Goal: Task Accomplishment & Management: Use online tool/utility

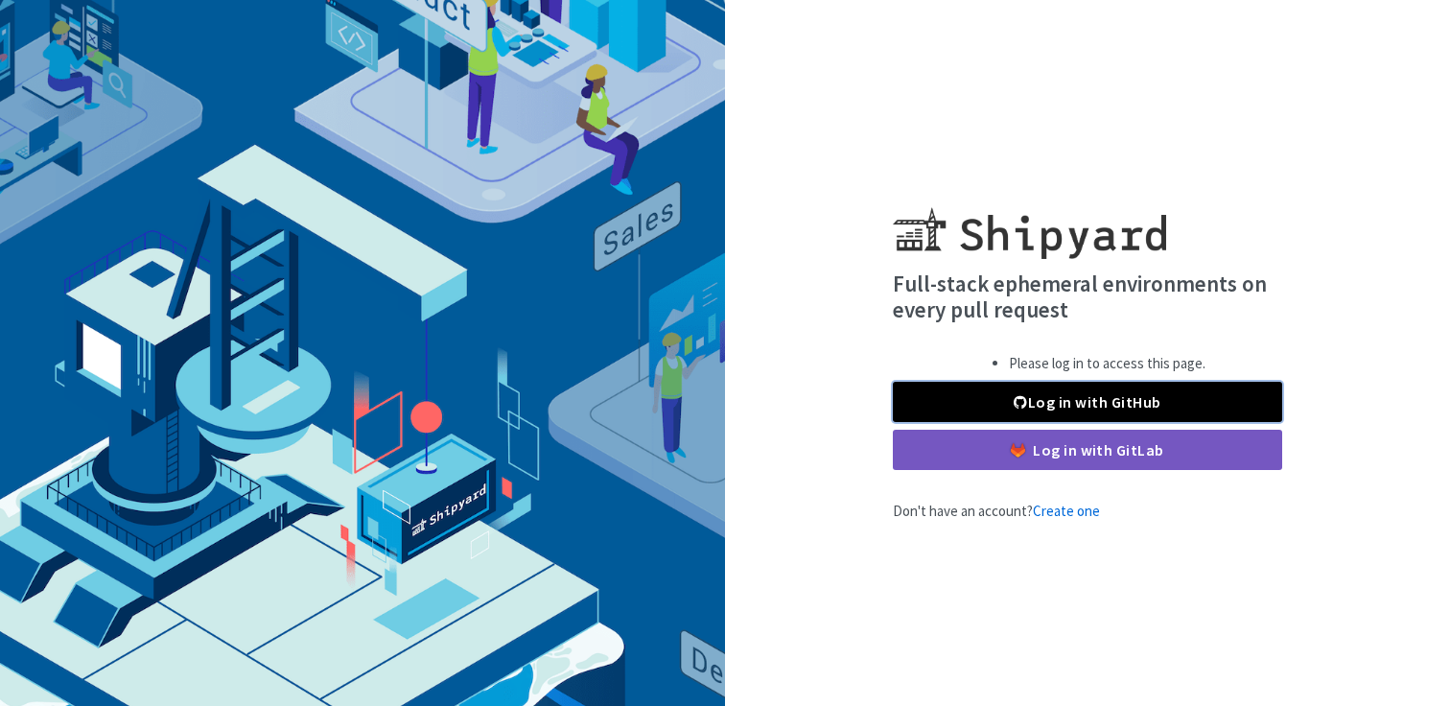
click at [1129, 396] on link "Log in with GitHub" at bounding box center [1087, 402] width 389 height 40
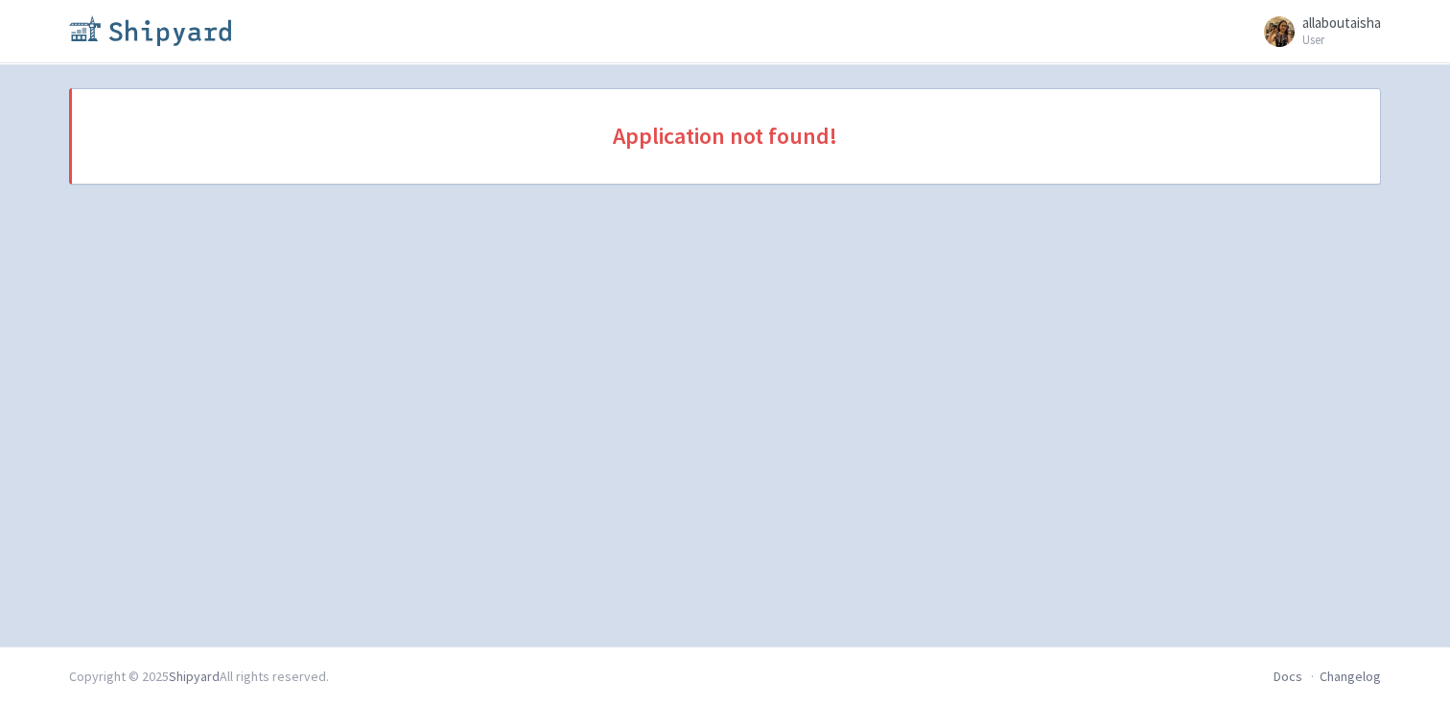
click at [204, 28] on img at bounding box center [150, 30] width 162 height 31
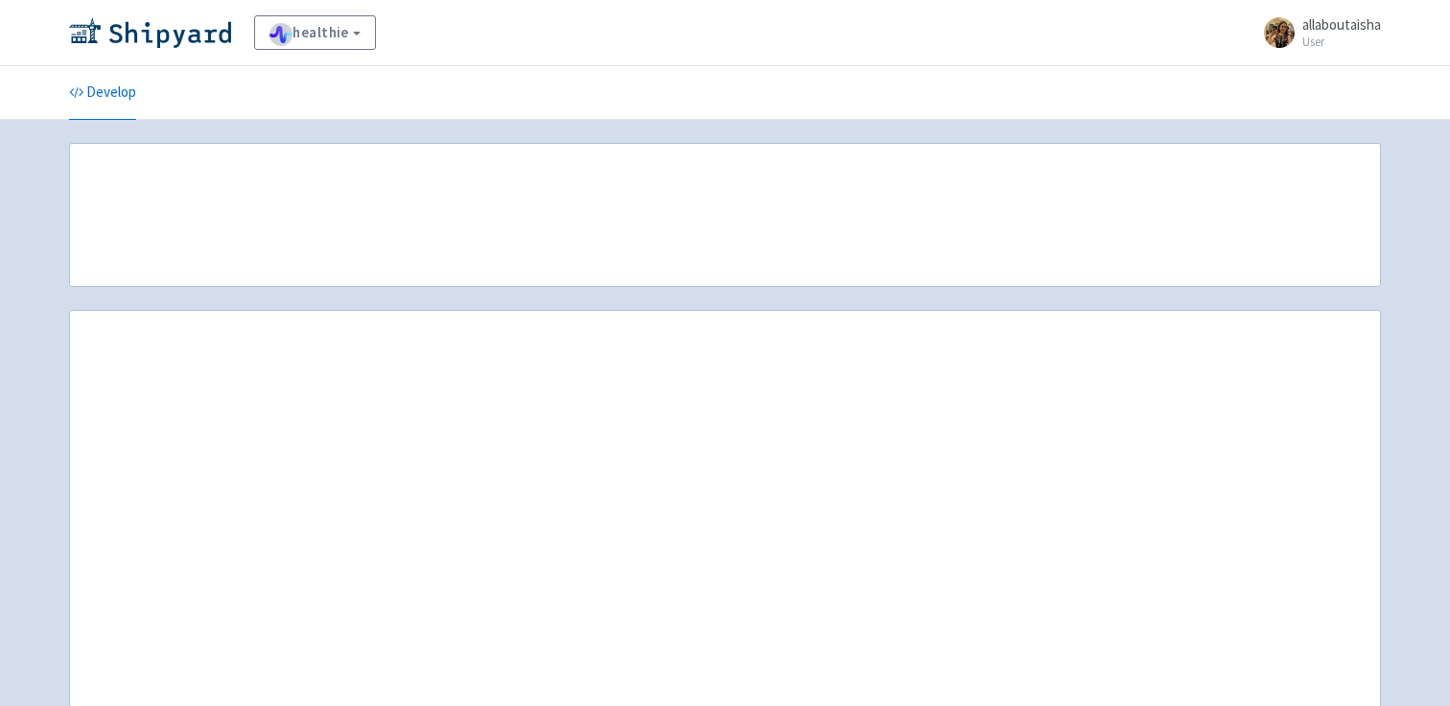
click at [139, 39] on img at bounding box center [150, 32] width 162 height 31
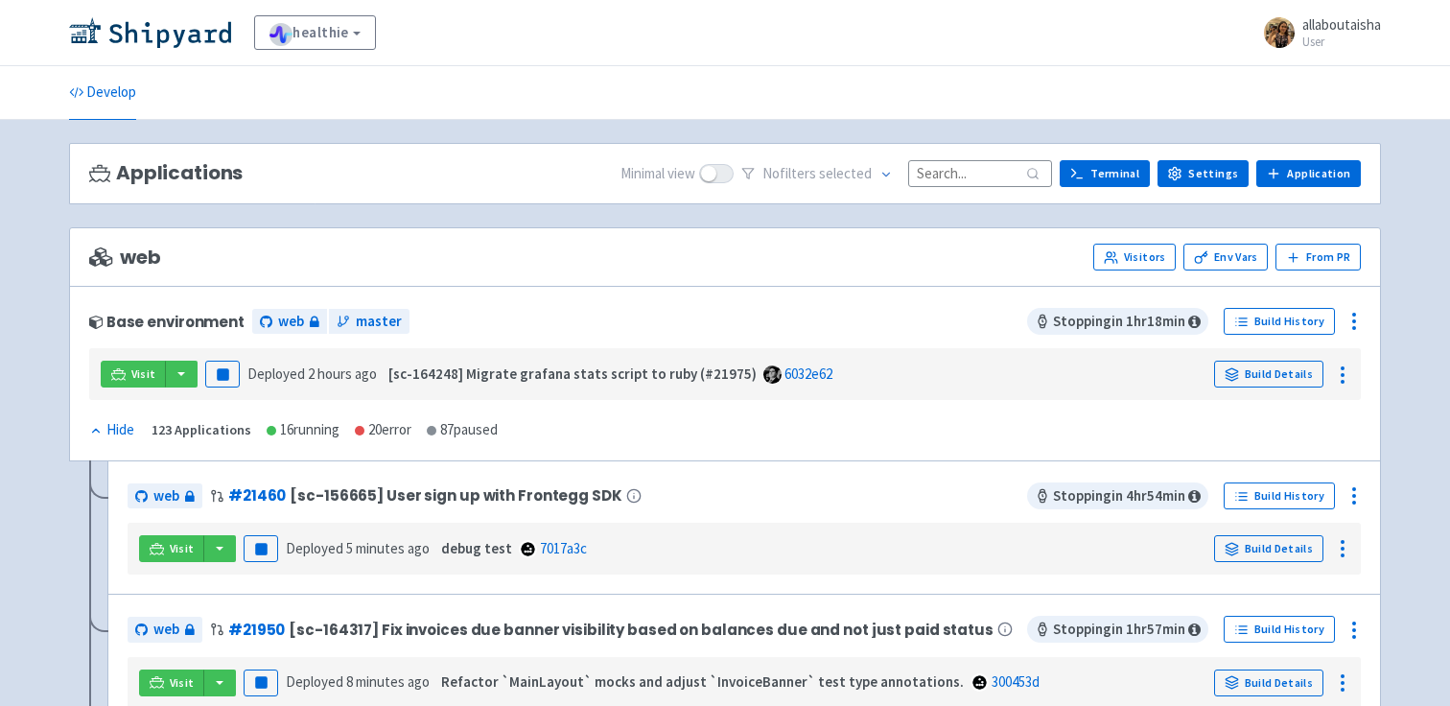
click at [925, 179] on input at bounding box center [980, 173] width 144 height 26
click at [958, 170] on input at bounding box center [980, 173] width 144 height 26
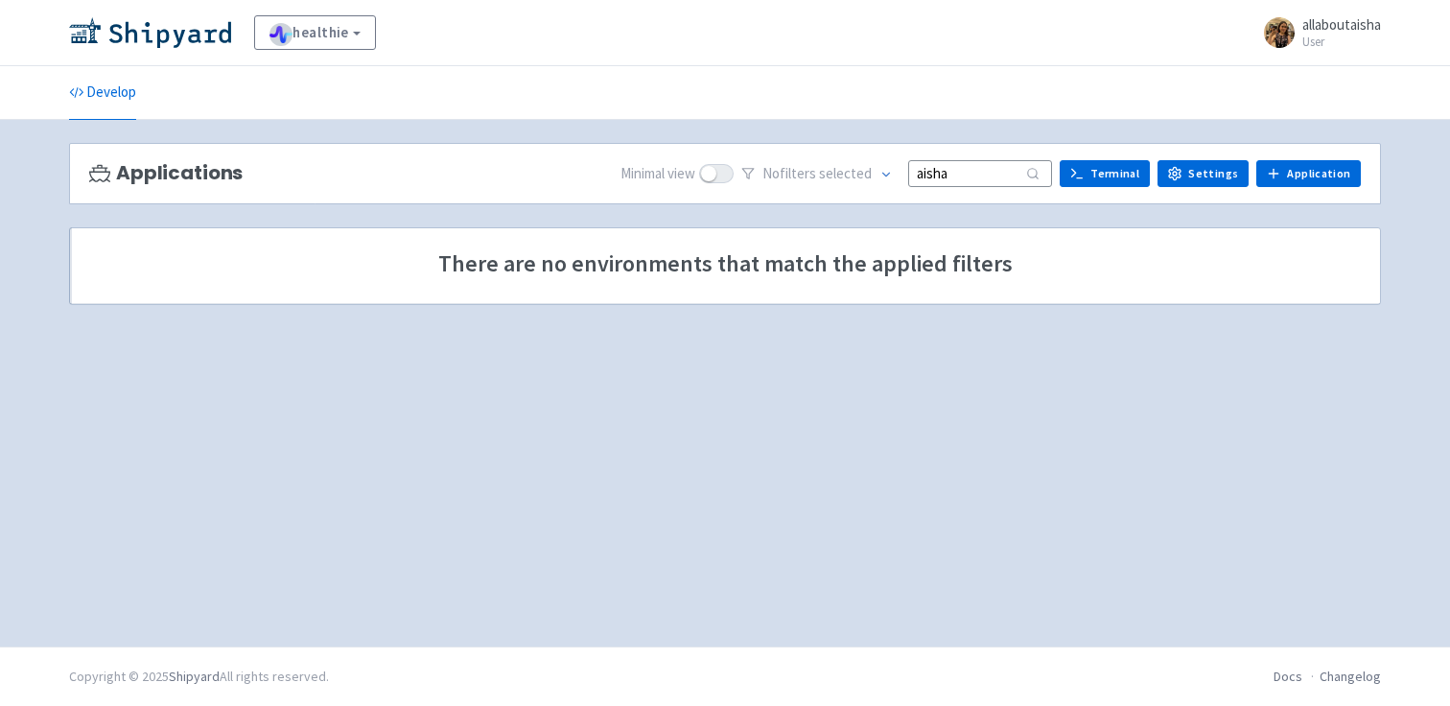
type input "aisha"
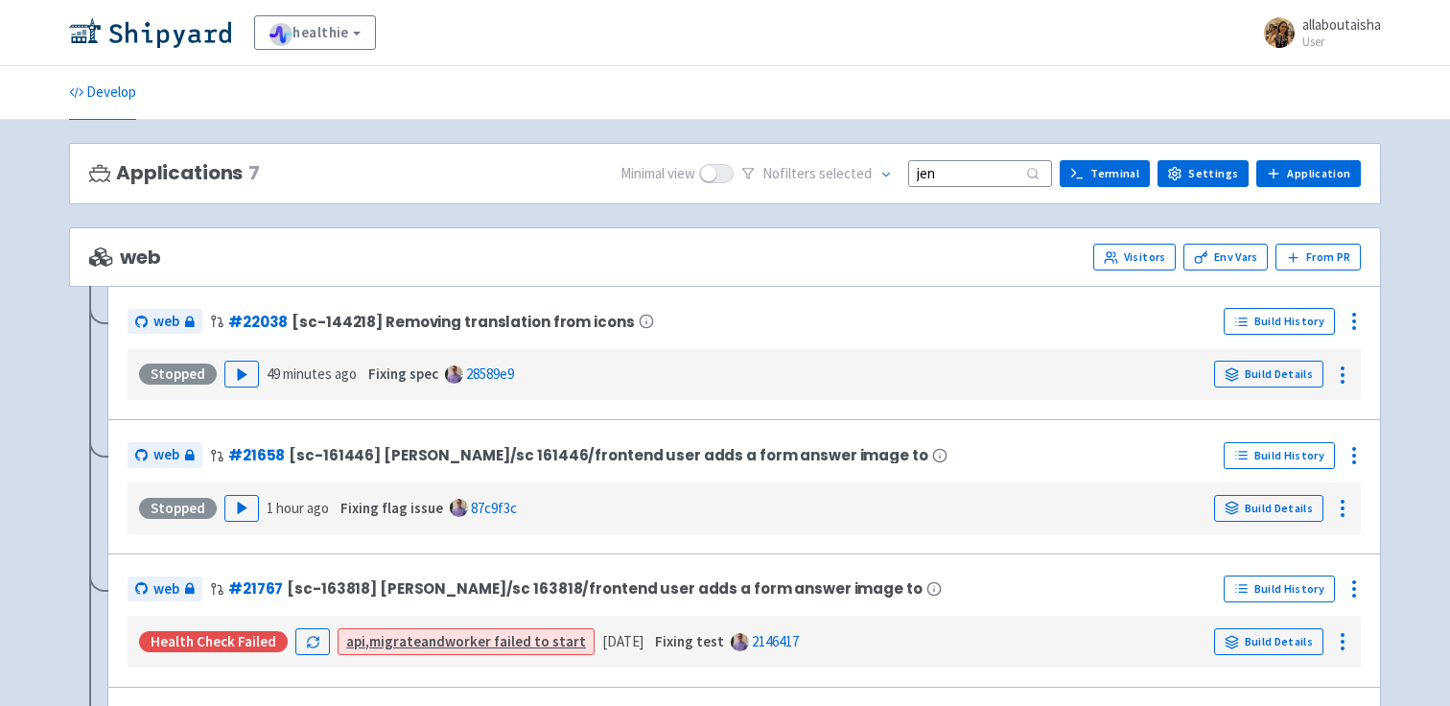
type input "jen"
click at [450, 152] on div "Applications 7 Minimal view No filter s selected jen Terminal Settings Applicat…" at bounding box center [725, 174] width 1312 height 62
click at [1013, 176] on input "jen" at bounding box center [980, 173] width 144 height 26
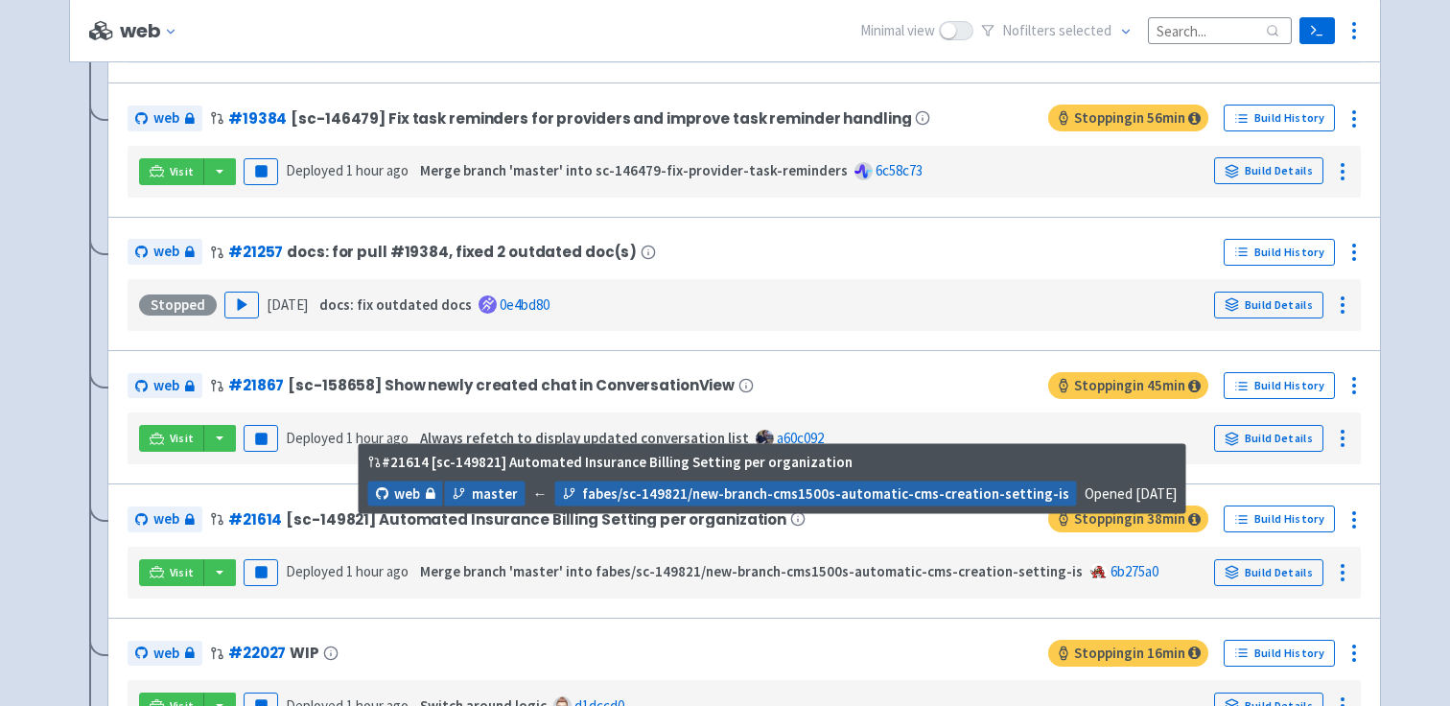
scroll to position [1437, 0]
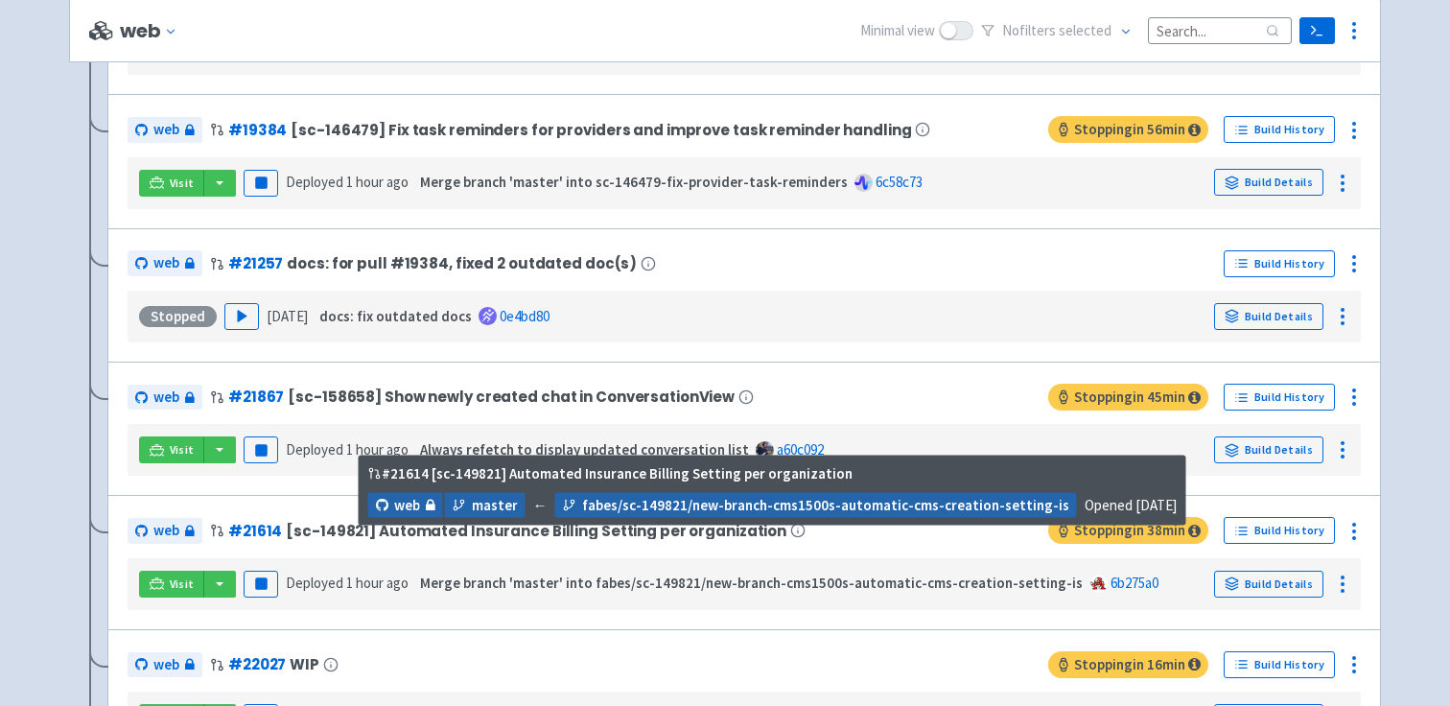
click at [582, 531] on span "[sc-149821] Automated Insurance Billing Setting per organization" at bounding box center [536, 531] width 501 height 16
click at [393, 539] on span "[sc-149821] Automated Insurance Billing Setting per organization" at bounding box center [536, 531] width 501 height 16
click at [790, 534] on icon at bounding box center [797, 530] width 15 height 23
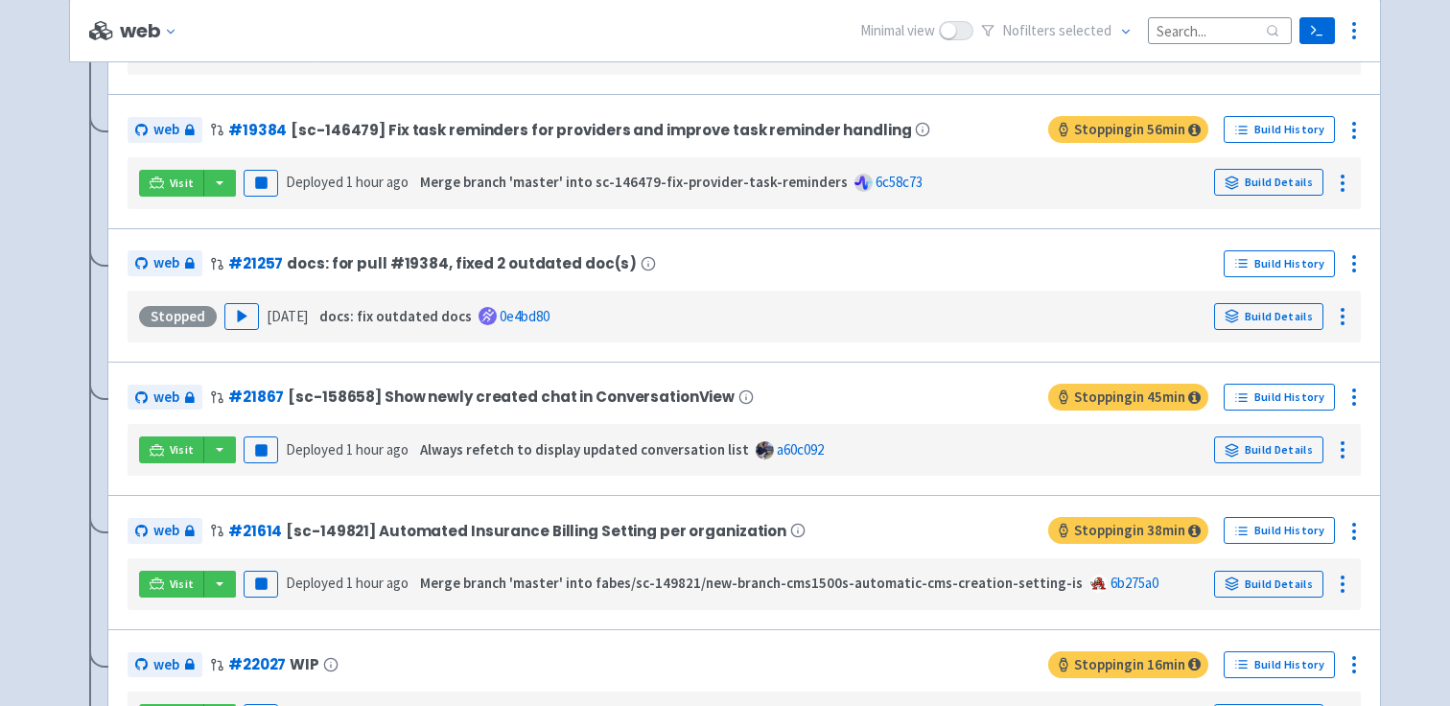
click at [784, 503] on div "web # 21614 [sc-149821] Automated Insurance Billing Setting per organization St…" at bounding box center [743, 562] width 1273 height 134
click at [434, 592] on strong "Merge branch 'master' into fabes/sc-149821/new-branch-cms1500s-automatic-cms-cr…" at bounding box center [751, 582] width 663 height 18
click at [1354, 539] on icon at bounding box center [1353, 531] width 23 height 23
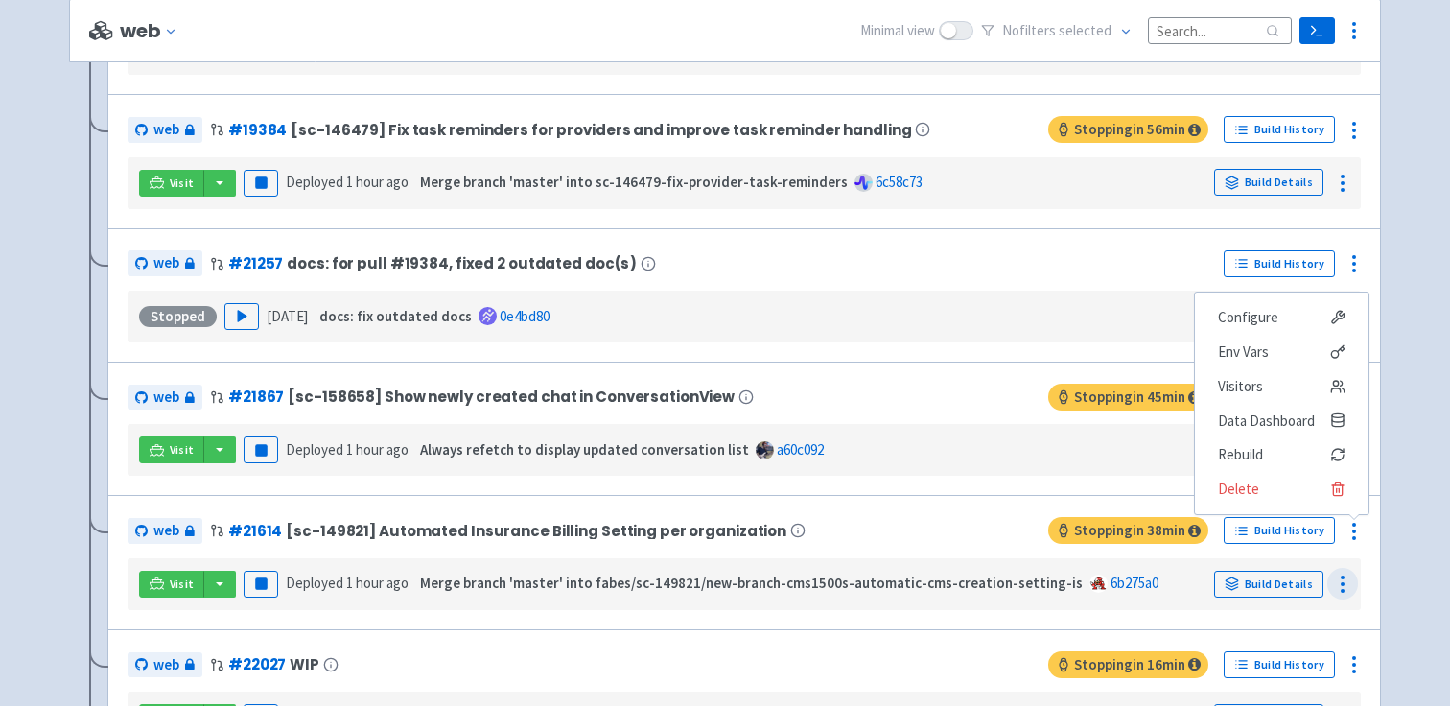
click at [1345, 595] on icon at bounding box center [1342, 583] width 23 height 23
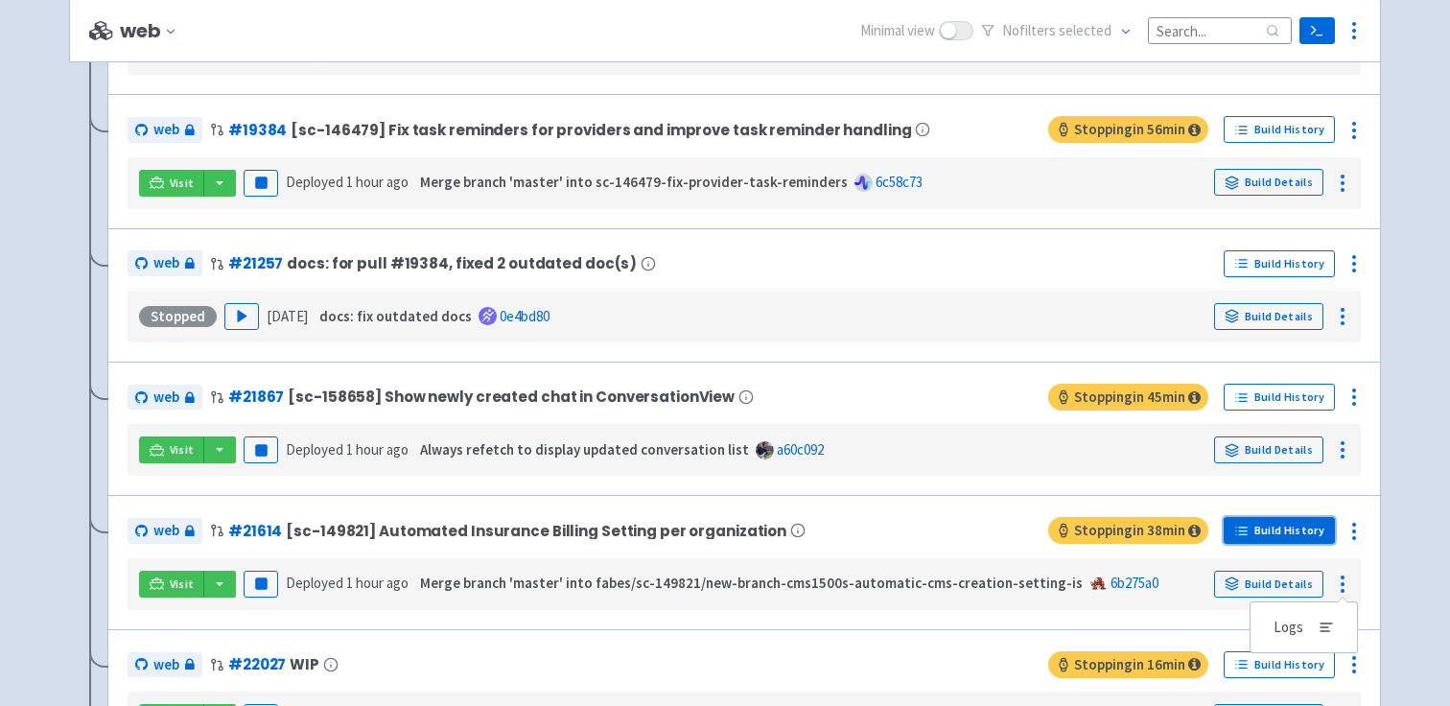
click at [1301, 530] on link "Build History" at bounding box center [1279, 530] width 111 height 27
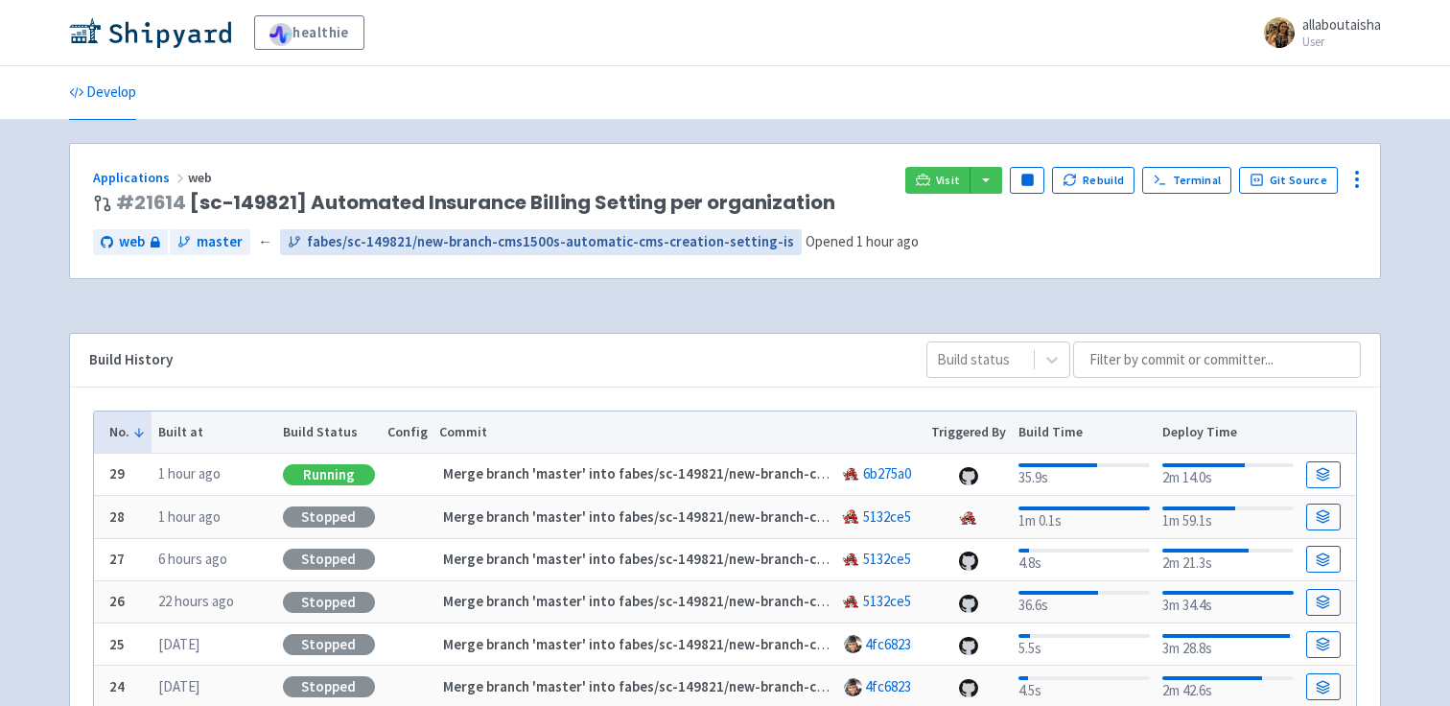
click at [713, 235] on span "fabes/sc-149821/new-branch-cms1500s-automatic-cms-creation-setting-is" at bounding box center [550, 242] width 487 height 22
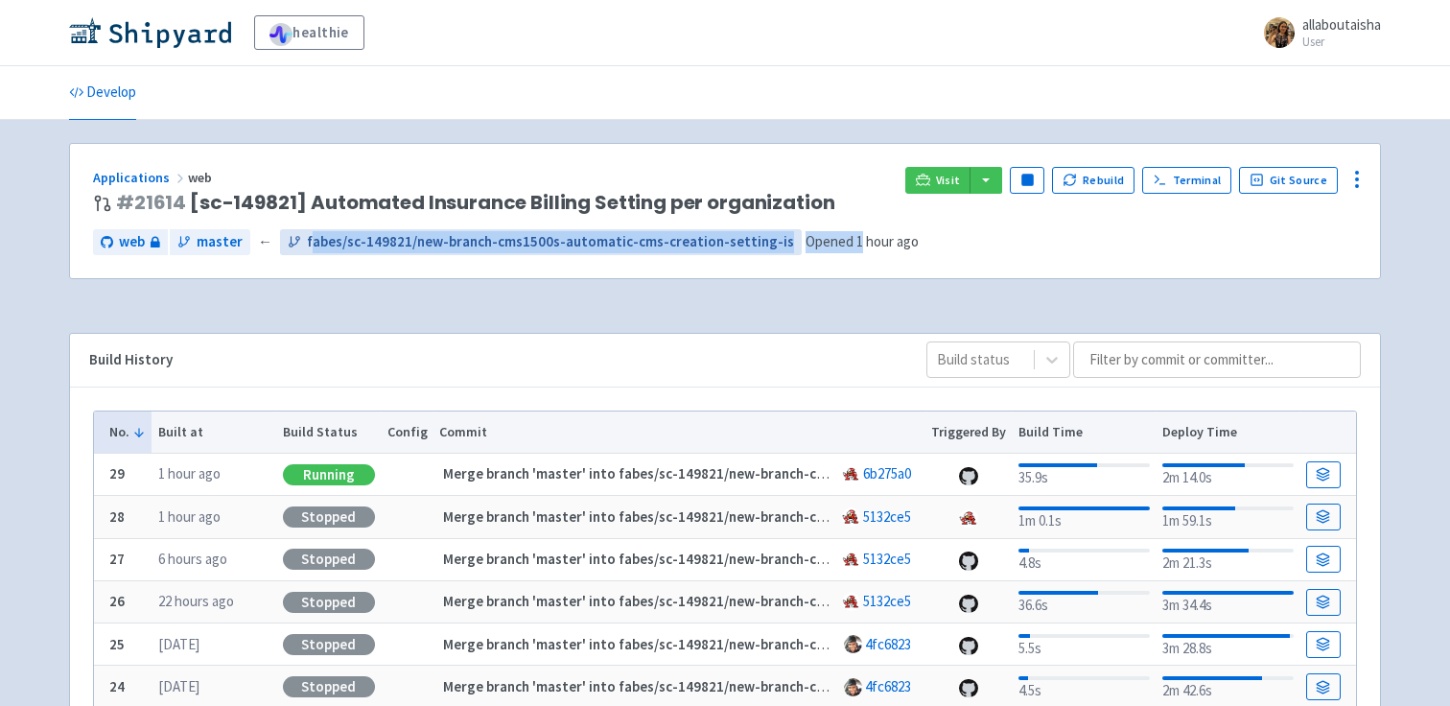
drag, startPoint x: 828, startPoint y: 237, endPoint x: 305, endPoint y: 244, distance: 523.6
click at [305, 244] on div "web master ← fabes/sc-149821/new-branch-cms1500s-automatic-cms-creation-setting…" at bounding box center [506, 242] width 826 height 26
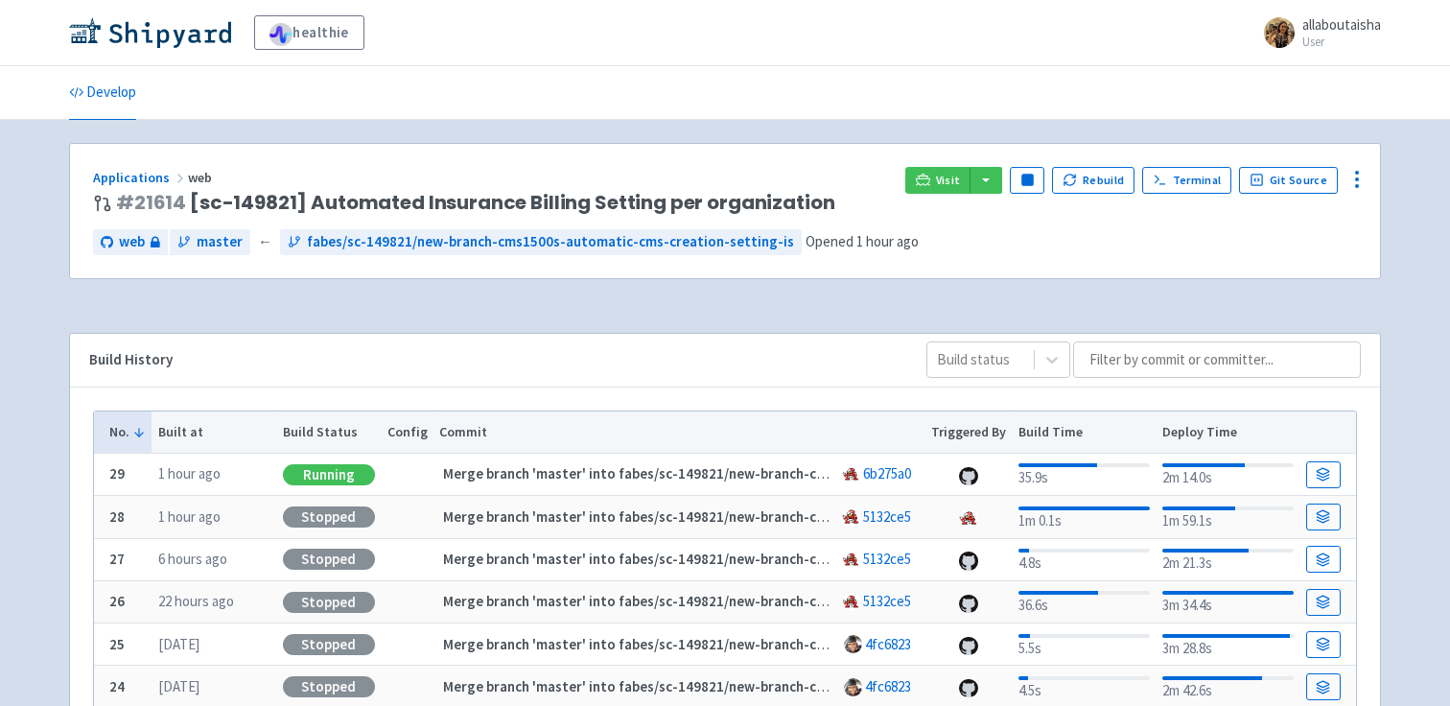
click at [160, 270] on div "Applications web # 21614 [sc-149821] Automated Insurance Billing Setting per or…" at bounding box center [725, 211] width 1310 height 134
click at [138, 241] on span "web" at bounding box center [132, 242] width 26 height 22
click at [761, 245] on link "fabes/sc-149821/new-branch-cms1500s-automatic-cms-creation-setting-is" at bounding box center [541, 242] width 522 height 26
click at [327, 245] on span "fabes/sc-149821/new-branch-cms1500s-automatic-cms-creation-setting-is" at bounding box center [550, 242] width 487 height 22
click at [891, 323] on div "Applications web # 21614 [sc-149821] Automated Insurance Billing Setting per or…" at bounding box center [725, 666] width 1312 height 1046
